Goal: Task Accomplishment & Management: Complete application form

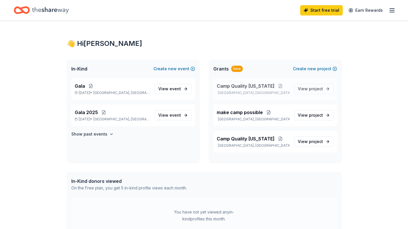
click at [248, 87] on span "Camp Quality Ohio" at bounding box center [246, 86] width 58 height 7
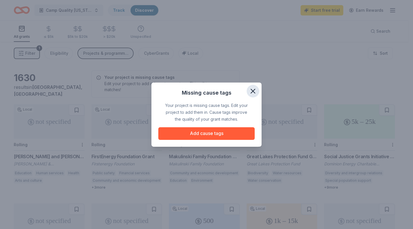
click at [255, 91] on icon "button" at bounding box center [253, 91] width 8 height 8
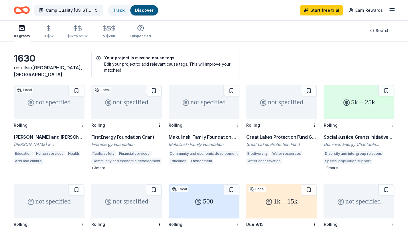
scroll to position [20, 0]
click at [103, 141] on div "Firstenergy Foundation" at bounding box center [126, 144] width 71 height 6
click at [55, 8] on span "Camp Quality Ohio" at bounding box center [69, 10] width 46 height 7
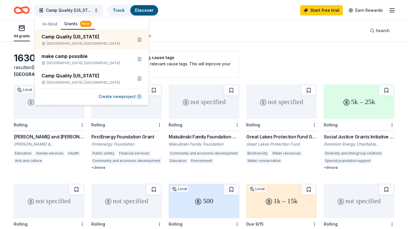
click at [268, 14] on div "Camp Quality Ohio Track Discover Start free trial Earn Rewards" at bounding box center [204, 9] width 381 height 13
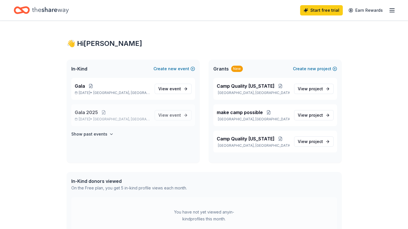
click at [90, 111] on span "Gala 2025" at bounding box center [86, 112] width 23 height 7
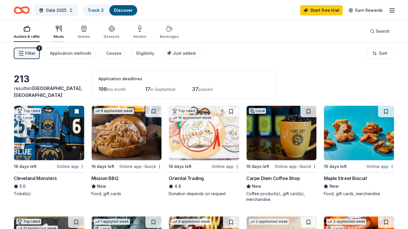
click at [54, 34] on div "Meals" at bounding box center [59, 32] width 10 height 14
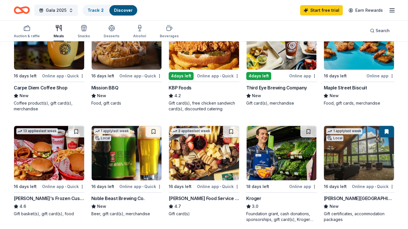
scroll to position [91, 0]
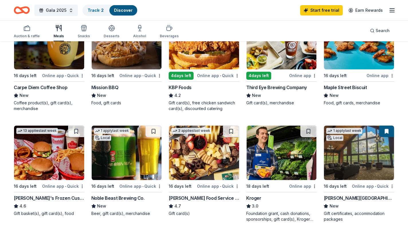
click at [351, 199] on div "Burr Oak Lodge" at bounding box center [359, 198] width 71 height 7
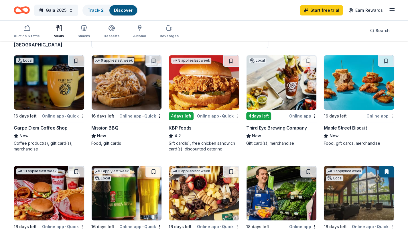
scroll to position [0, 0]
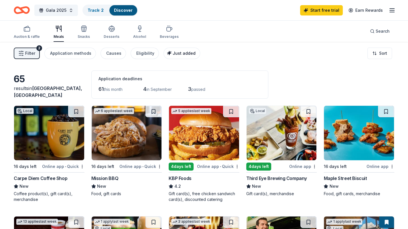
click at [178, 52] on span "Just added" at bounding box center [184, 53] width 23 height 5
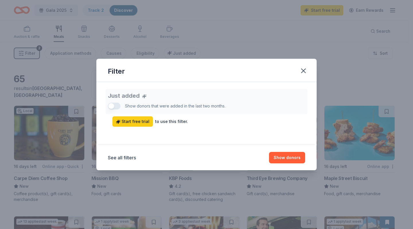
click at [112, 107] on div "Just added Show donors that were added in the last two months. Start free trial…" at bounding box center [206, 108] width 197 height 38
click at [111, 108] on div "Just added Show donors that were added in the last two months. Start free trial…" at bounding box center [206, 108] width 197 height 38
click at [288, 157] on button "Show donors" at bounding box center [287, 157] width 36 height 11
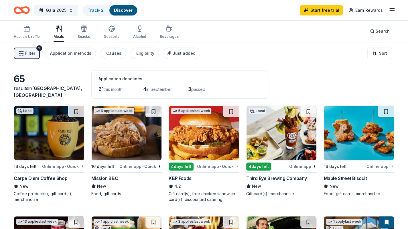
click at [140, 154] on img at bounding box center [127, 133] width 70 height 54
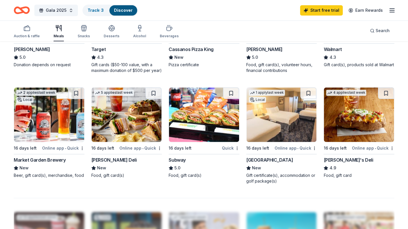
scroll to position [352, 0]
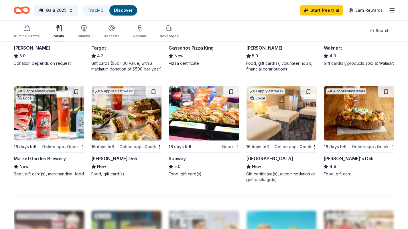
click at [251, 160] on div "Maumee Bay Lodge & Conference Center" at bounding box center [269, 158] width 47 height 7
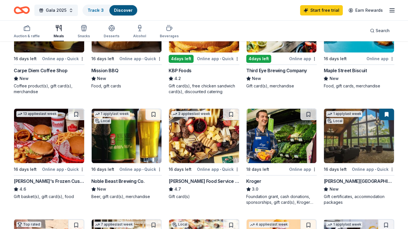
scroll to position [107, 0]
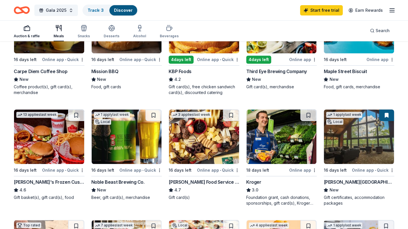
click at [24, 37] on div "Auction & raffle" at bounding box center [27, 36] width 26 height 5
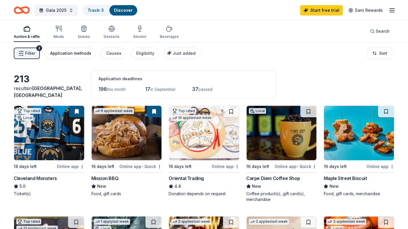
click at [66, 57] on button "Application methods" at bounding box center [70, 53] width 52 height 11
click at [138, 53] on div "Eligibility" at bounding box center [145, 53] width 18 height 7
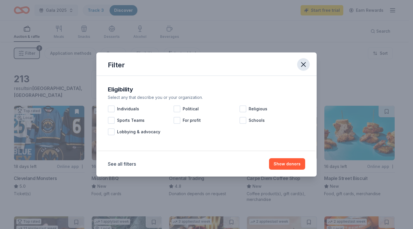
click at [300, 66] on icon "button" at bounding box center [303, 64] width 8 height 8
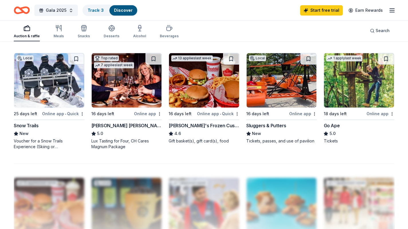
scroll to position [382, 0]
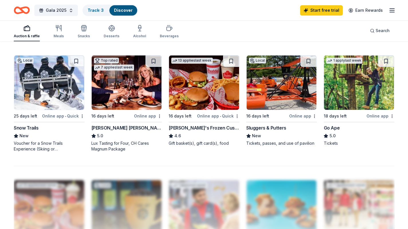
click at [24, 129] on div "Snow Trails" at bounding box center [26, 127] width 25 height 7
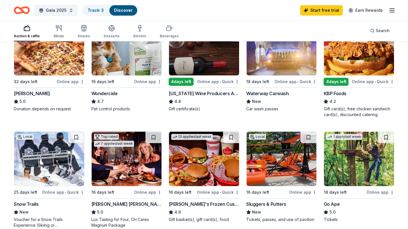
scroll to position [305, 0]
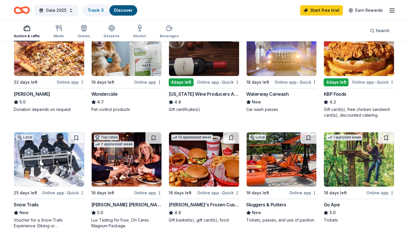
click at [24, 34] on div "Auction & raffle" at bounding box center [27, 36] width 26 height 5
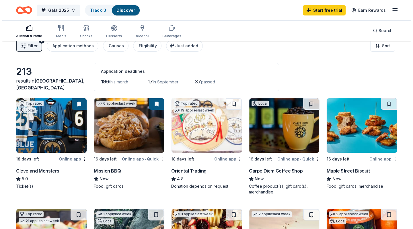
scroll to position [0, 0]
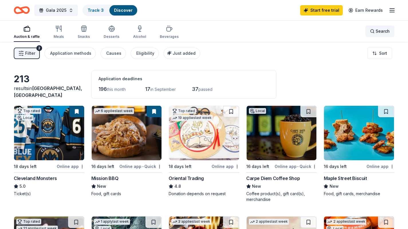
click at [374, 31] on div "Search" at bounding box center [380, 31] width 20 height 7
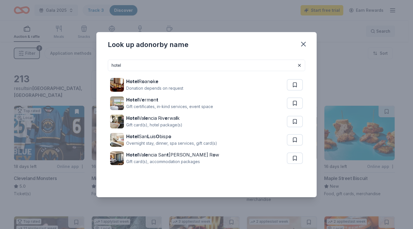
type input "hotel"
click at [373, 31] on div "Look up a donor by name hotel Hotel R o an o k e Donation depends on request Ho…" at bounding box center [206, 114] width 413 height 229
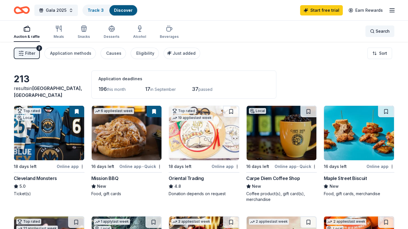
click at [376, 31] on span "Search" at bounding box center [383, 31] width 14 height 7
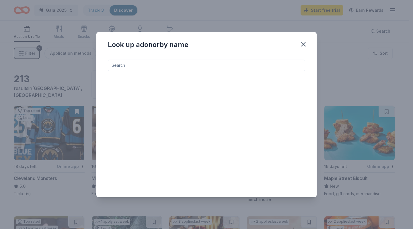
click at [122, 68] on input at bounding box center [206, 65] width 197 height 11
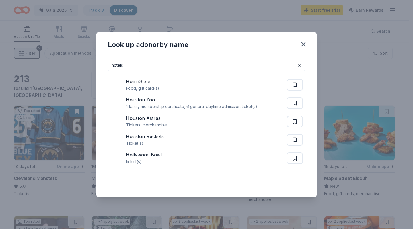
type input "hotels"
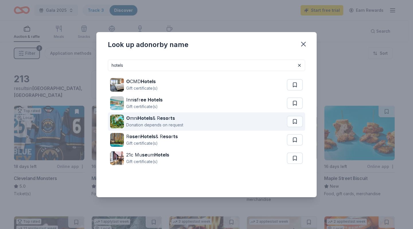
click at [140, 118] on strong "Hotels" at bounding box center [145, 118] width 15 height 6
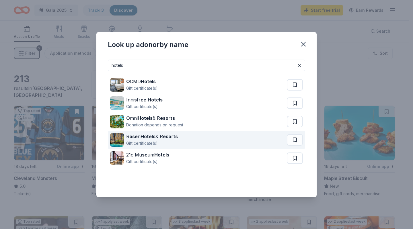
click at [149, 141] on div "Gift certificate(s)" at bounding box center [152, 143] width 52 height 7
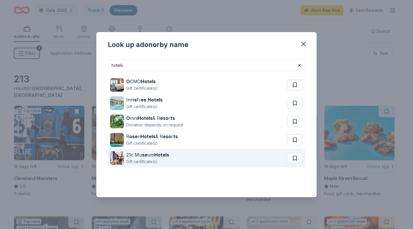
click at [138, 156] on div "21c Mu se um Hotels" at bounding box center [147, 154] width 43 height 7
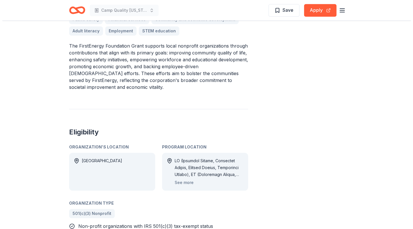
scroll to position [188, 0]
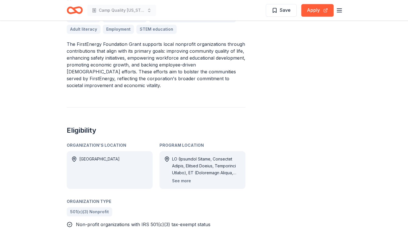
click at [179, 177] on button "See more" at bounding box center [181, 180] width 19 height 7
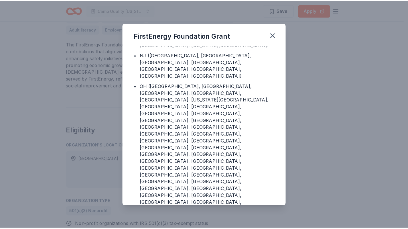
scroll to position [21, 0]
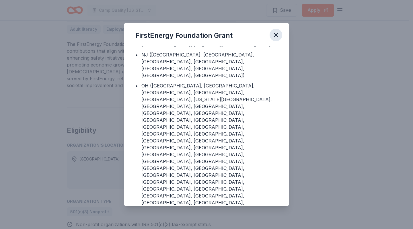
click at [276, 36] on icon "button" at bounding box center [276, 35] width 8 height 8
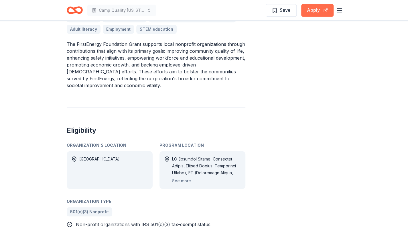
click at [311, 16] on button "Apply" at bounding box center [317, 10] width 32 height 13
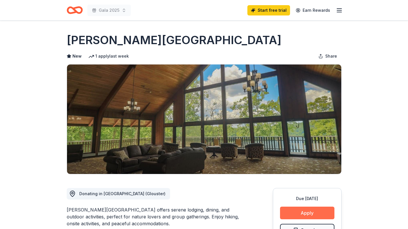
click at [295, 214] on button "Apply" at bounding box center [307, 213] width 54 height 13
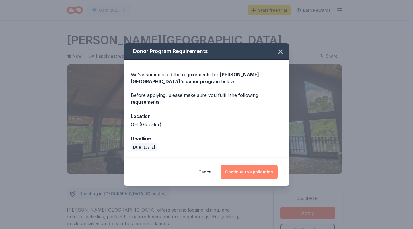
click at [244, 168] on button "Continue to application" at bounding box center [248, 172] width 57 height 14
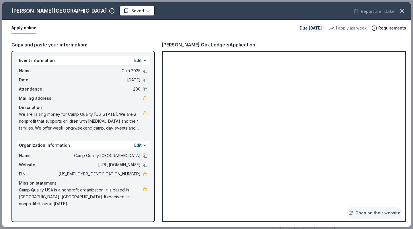
click at [30, 117] on span "We are raising money for Camp Quality [US_STATE]. We are a nonprofit that suppo…" at bounding box center [81, 121] width 124 height 21
click at [146, 114] on link at bounding box center [145, 113] width 5 height 5
drag, startPoint x: 19, startPoint y: 113, endPoint x: 55, endPoint y: 117, distance: 35.7
click at [60, 121] on span "We are raising money for Camp Quality [US_STATE]. We are a nonprofit that suppo…" at bounding box center [81, 121] width 124 height 21
click at [25, 177] on div "Name Camp Quality USA Website http://www.campqualityusa.org EIN 38-2208796 Miss…" at bounding box center [83, 180] width 133 height 60
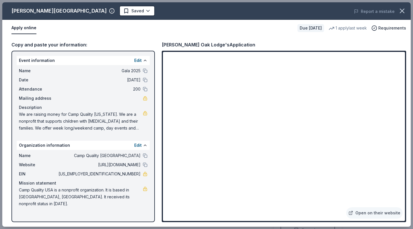
click at [14, 49] on div "Copy and paste your information: Event information Edit Name Gala 2025 Date 09/…" at bounding box center [82, 131] width 143 height 181
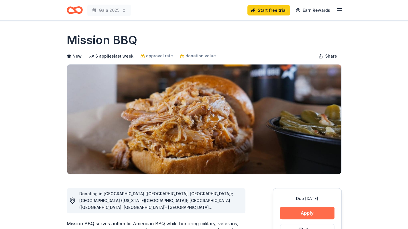
click at [299, 212] on button "Apply" at bounding box center [307, 213] width 54 height 13
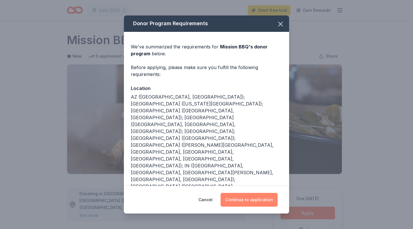
click at [248, 203] on button "Continue to application" at bounding box center [248, 200] width 57 height 14
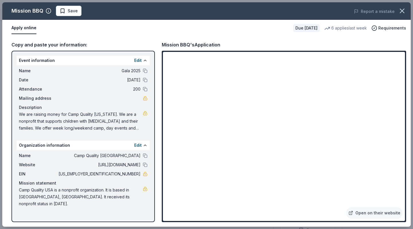
drag, startPoint x: 18, startPoint y: 113, endPoint x: 156, endPoint y: 136, distance: 139.9
click at [146, 124] on div "Name Gala 2025 Date 09/26/25 Attendance 200 Mailing address Description We are …" at bounding box center [83, 99] width 133 height 69
click at [139, 62] on button "Edit" at bounding box center [137, 60] width 7 height 7
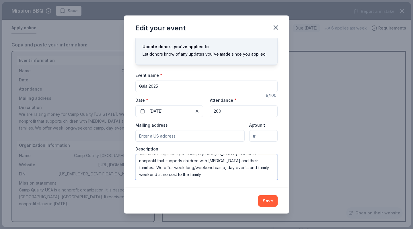
scroll to position [7, 0]
drag, startPoint x: 140, startPoint y: 159, endPoint x: 257, endPoint y: 178, distance: 118.4
click at [257, 178] on textarea "We are raising money for Camp Quality [US_STATE]. We are a nonprofit that suppo…" at bounding box center [206, 167] width 142 height 26
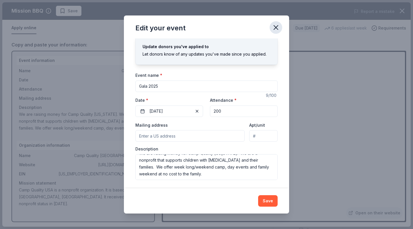
click at [274, 28] on icon "button" at bounding box center [276, 27] width 8 height 8
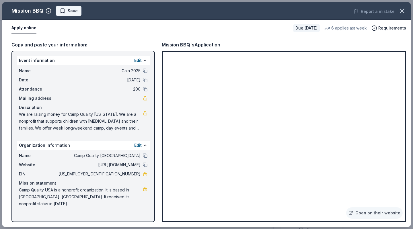
click at [63, 14] on button "Save" at bounding box center [68, 11] width 25 height 10
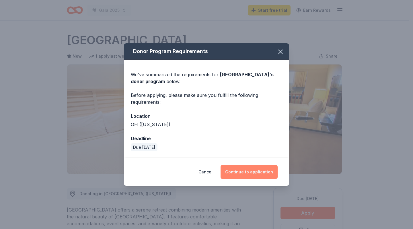
click at [246, 170] on button "Continue to application" at bounding box center [248, 172] width 57 height 14
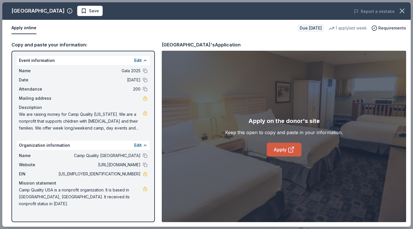
click at [287, 153] on icon at bounding box center [290, 149] width 7 height 7
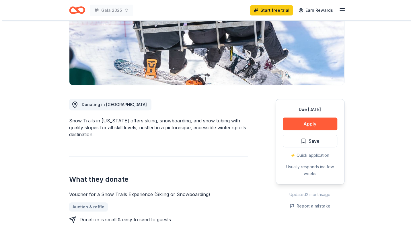
scroll to position [90, 0]
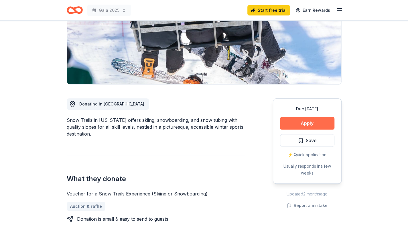
click at [287, 123] on button "Apply" at bounding box center [307, 123] width 54 height 13
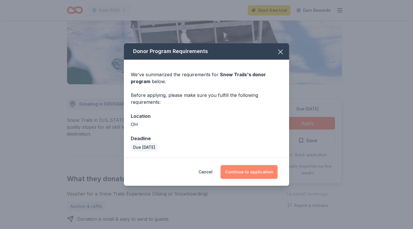
click at [246, 176] on button "Continue to application" at bounding box center [248, 172] width 57 height 14
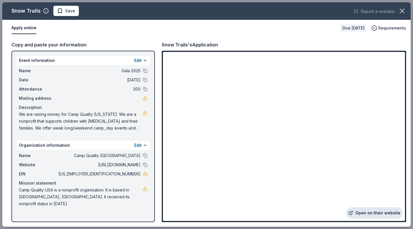
click at [362, 211] on link "Open on their website" at bounding box center [374, 212] width 56 height 11
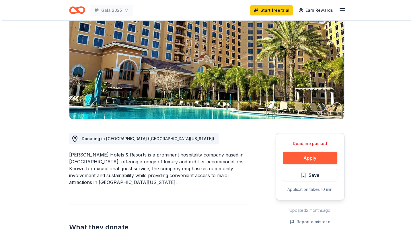
scroll to position [59, 0]
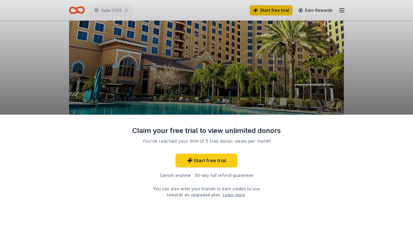
click at [53, 81] on div "Claim your free trial to view unlimited donors You've reached your limit of 5 f…" at bounding box center [206, 114] width 413 height 229
click at [355, 88] on div "Claim your free trial to view unlimited donors You've reached your limit of 5 f…" at bounding box center [206, 114] width 413 height 229
click at [45, 75] on div "Claim your free trial to view unlimited donors You've reached your limit of 5 f…" at bounding box center [206, 114] width 413 height 229
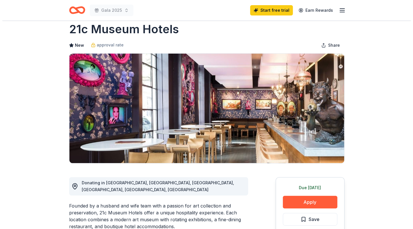
scroll to position [13, 0]
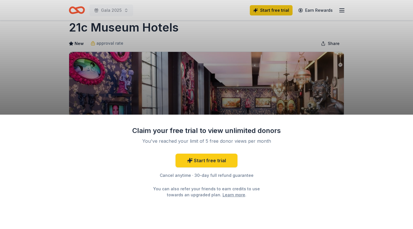
click at [50, 88] on div "Claim your free trial to view unlimited donors You've reached your limit of 5 f…" at bounding box center [206, 114] width 413 height 229
click at [213, 116] on div "Claim your free trial to view unlimited donors You've reached your limit of 5 f…" at bounding box center [206, 172] width 413 height 115
click at [178, 82] on div "Claim your free trial to view unlimited donors You've reached your limit of 5 f…" at bounding box center [206, 114] width 413 height 229
